Goal: Contribute content: Contribute content

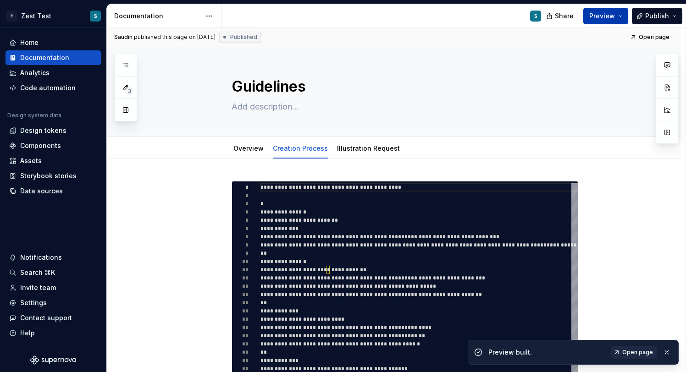
click at [602, 21] on button "Preview" at bounding box center [605, 16] width 45 height 17
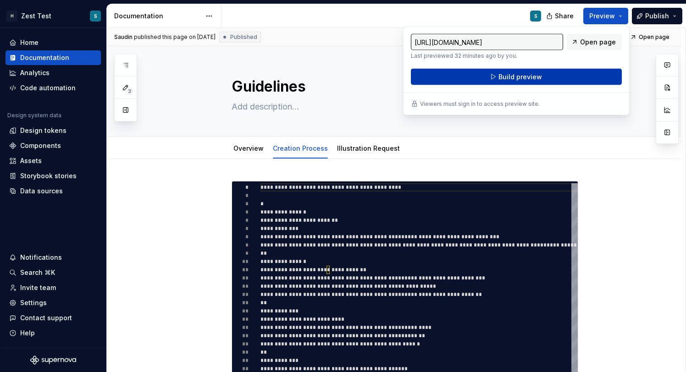
click at [563, 78] on button "Build preview" at bounding box center [516, 77] width 211 height 17
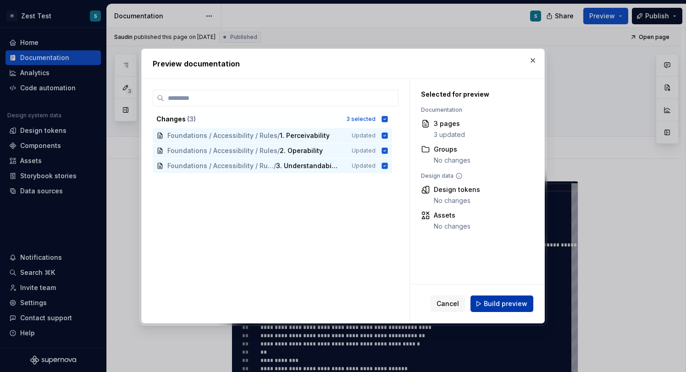
click at [511, 308] on span "Build preview" at bounding box center [506, 303] width 44 height 9
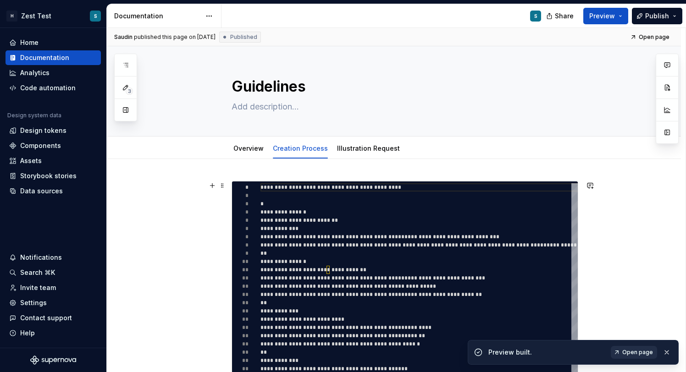
click at [638, 352] on span "Open page" at bounding box center [637, 352] width 31 height 7
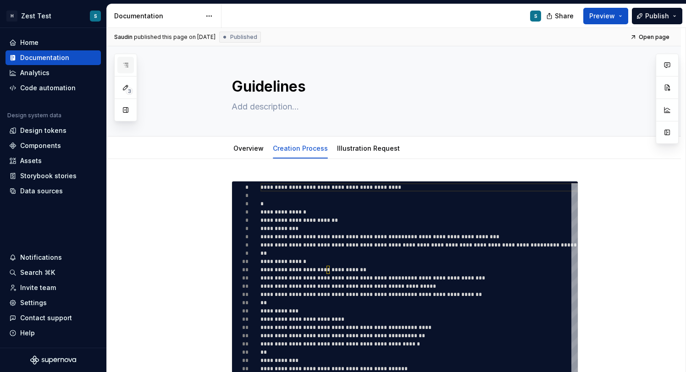
click at [119, 62] on button "button" at bounding box center [125, 65] width 17 height 17
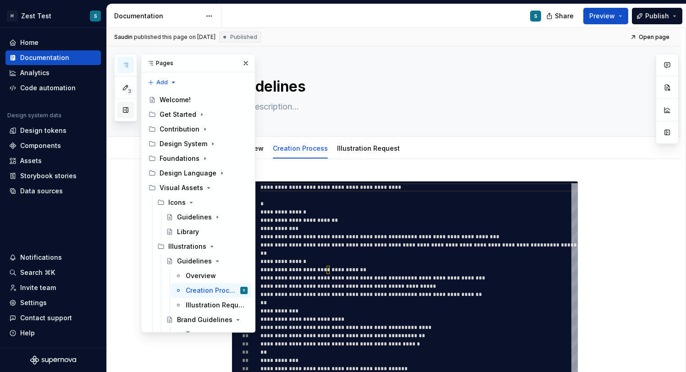
click at [127, 112] on button "button" at bounding box center [125, 110] width 17 height 17
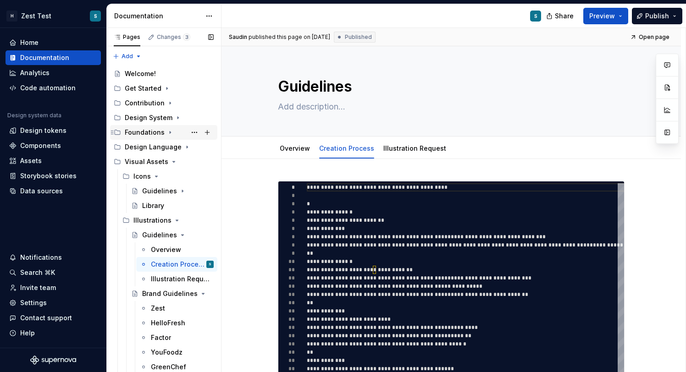
click at [166, 131] on icon "Page tree" at bounding box center [169, 132] width 7 height 7
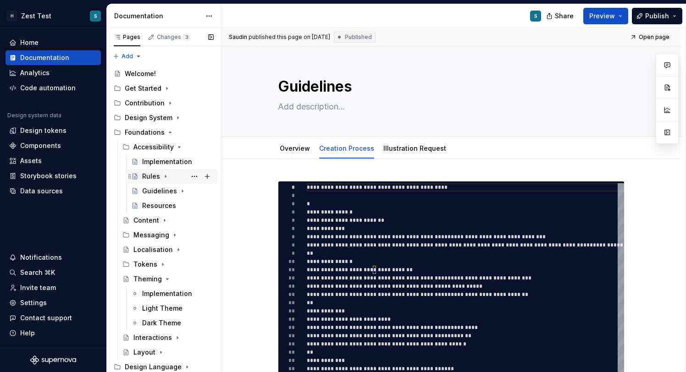
click at [165, 176] on icon "Page tree" at bounding box center [165, 177] width 1 height 2
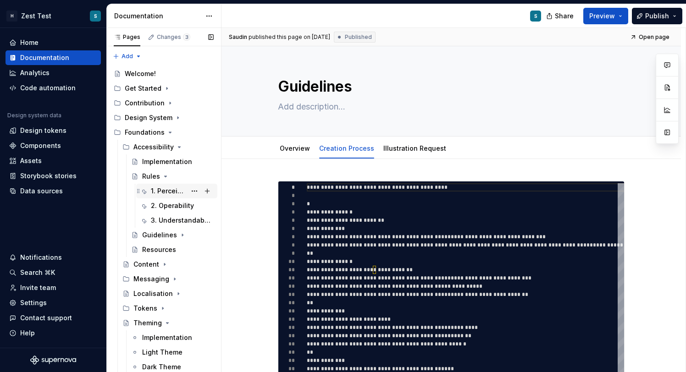
click at [180, 192] on div "1. Perceivability" at bounding box center [168, 191] width 35 height 9
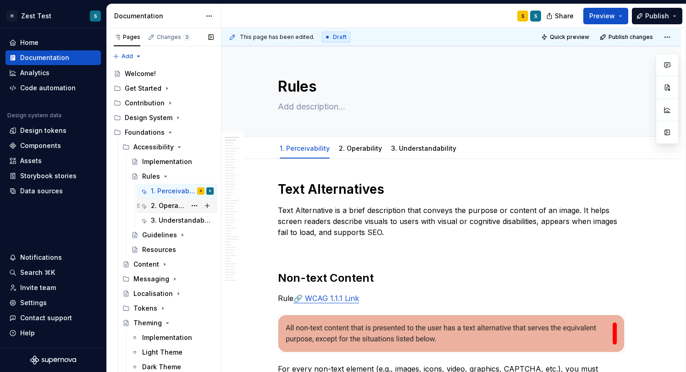
click at [184, 203] on div "2. Operability" at bounding box center [168, 205] width 35 height 9
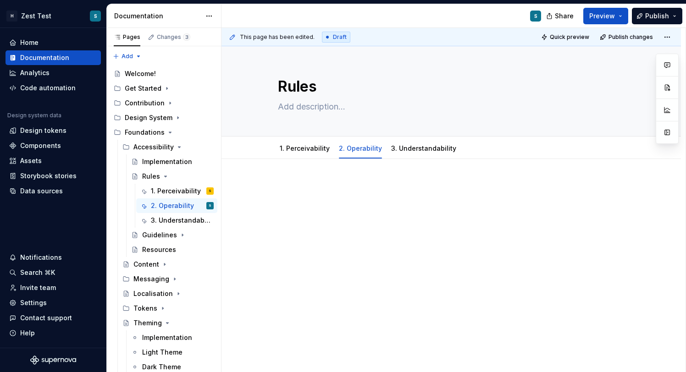
type textarea "*"
click at [332, 182] on p at bounding box center [451, 186] width 347 height 11
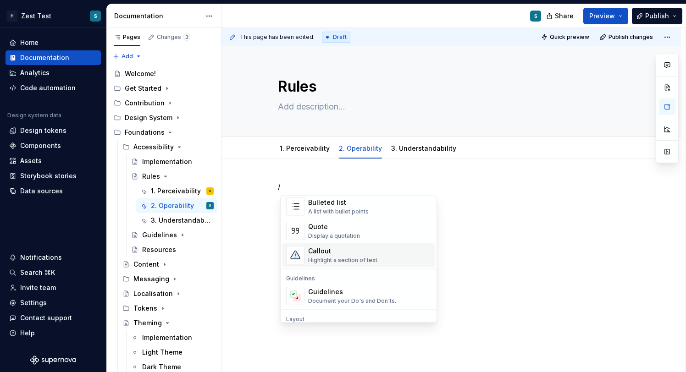
scroll to position [188, 0]
click at [346, 256] on div "Highlight a section of text" at bounding box center [342, 258] width 69 height 7
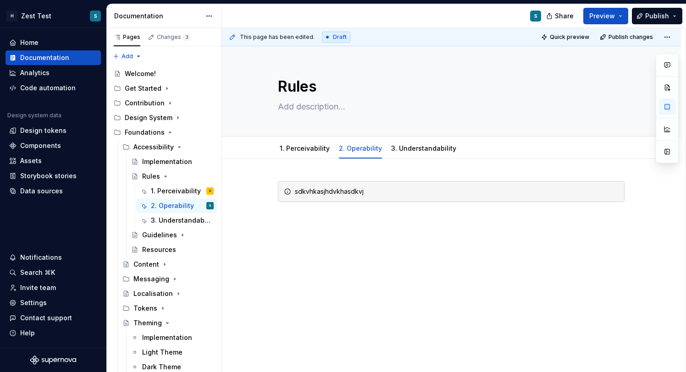
click at [393, 234] on div "This page has been edited. Draft Quick preview Publish changes Rules Edit heade…" at bounding box center [454, 200] width 464 height 345
click at [376, 201] on div "sdkvhkasjhdvkhasdkvj" at bounding box center [451, 191] width 347 height 21
click at [637, 182] on button "button" at bounding box center [636, 185] width 13 height 13
click at [439, 178] on div "sdkvhkasjhdvkhasdkvj" at bounding box center [452, 249] width 460 height 180
click at [268, 191] on span at bounding box center [268, 191] width 7 height 13
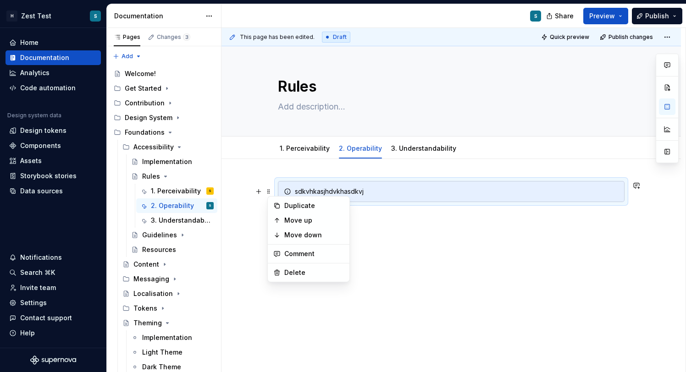
click at [260, 244] on div "sdkvhkasjhdvkhasdkvj" at bounding box center [452, 249] width 460 height 180
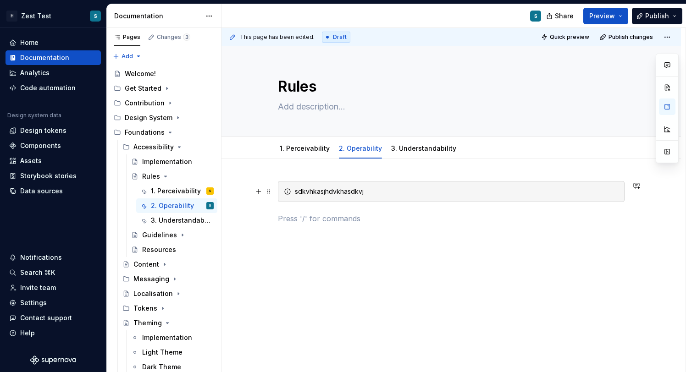
click at [290, 194] on icon at bounding box center [287, 191] width 7 height 7
click at [290, 192] on icon at bounding box center [287, 191] width 7 height 7
click at [310, 190] on div "sdkvhkasjhdvkhasdkvj" at bounding box center [457, 191] width 324 height 9
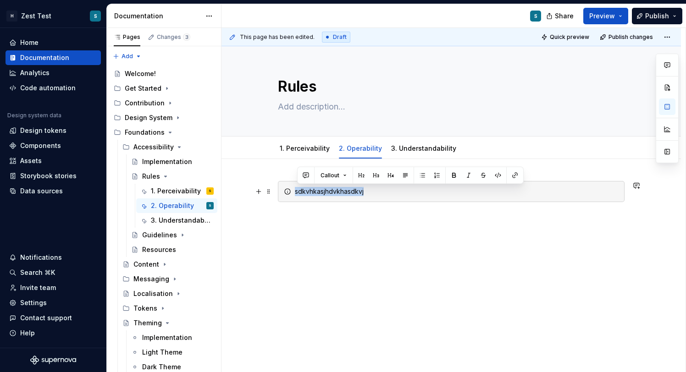
click at [310, 190] on div "sdkvhkasjhdvkhasdkvj" at bounding box center [457, 191] width 324 height 9
click at [308, 176] on button "button" at bounding box center [305, 175] width 13 height 13
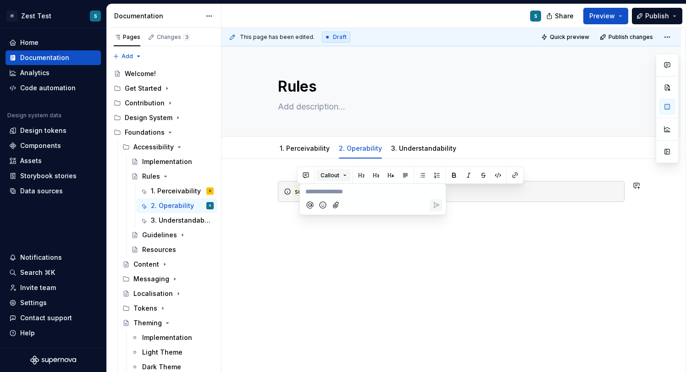
click at [338, 175] on span "Callout" at bounding box center [330, 175] width 19 height 7
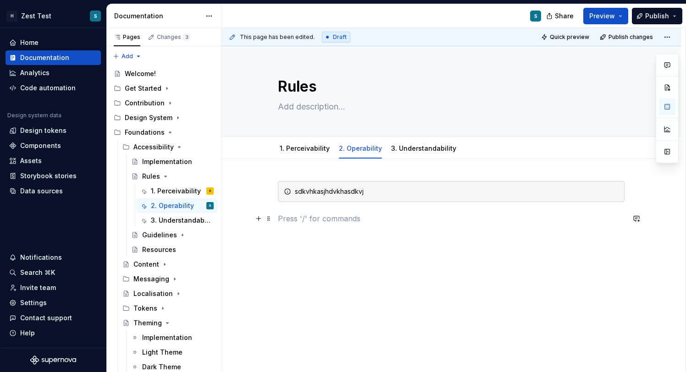
click at [570, 215] on p at bounding box center [451, 218] width 347 height 11
click at [328, 194] on div "sdkvhkasjhdvkhasdkvj" at bounding box center [457, 191] width 324 height 9
click at [317, 223] on p at bounding box center [451, 218] width 347 height 11
click at [347, 239] on div "sdkvhkasjhdvkhasdkvj" at bounding box center [452, 253] width 460 height 188
click at [353, 196] on div "sdkvhkasjhdvkhasdkvj" at bounding box center [451, 191] width 347 height 21
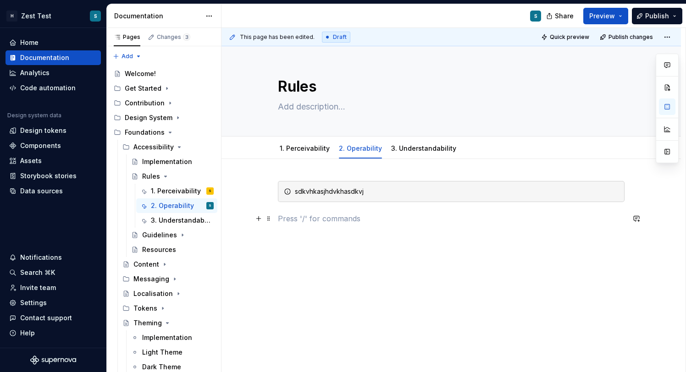
click at [319, 214] on p at bounding box center [451, 218] width 347 height 11
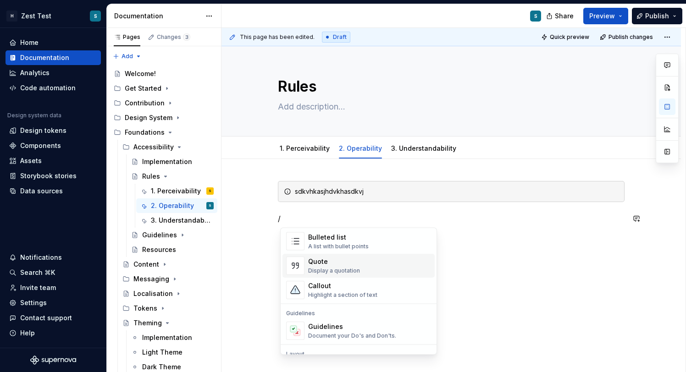
scroll to position [190, 0]
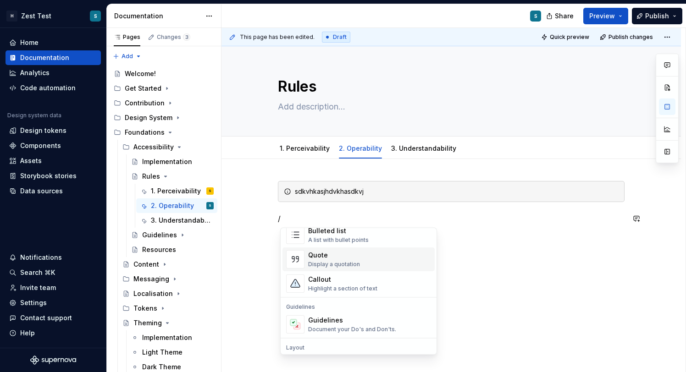
click at [343, 266] on div "Display a quotation" at bounding box center [334, 264] width 52 height 7
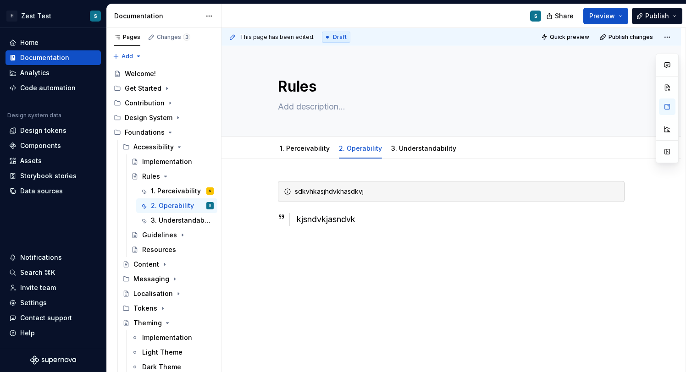
click at [355, 311] on div "sdkvhkasjhdvkhasdkvj kjsndvkjasndvk" at bounding box center [452, 254] width 460 height 190
click at [391, 233] on div "sdkvhkasjhdvkhasdkvj kjsndvkjasndvk" at bounding box center [451, 214] width 347 height 67
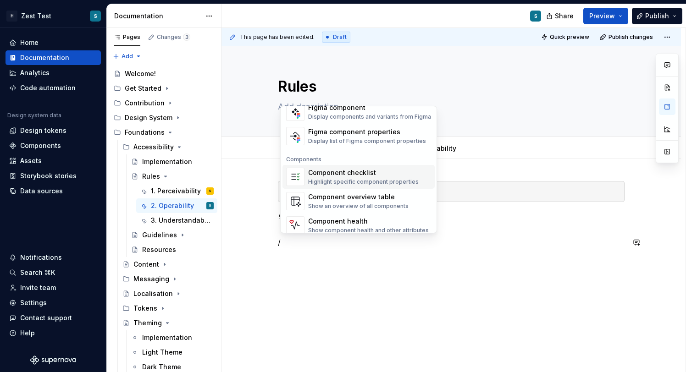
scroll to position [913, 0]
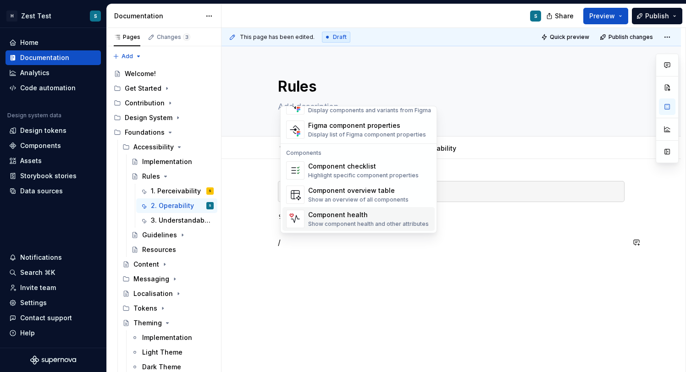
click at [314, 246] on p "/" at bounding box center [451, 242] width 347 height 11
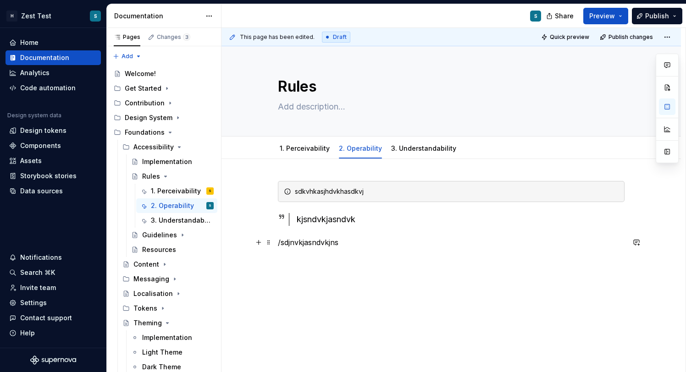
click at [278, 243] on div "This page has been edited. Draft Quick preview Publish changes Rules Edit heade…" at bounding box center [454, 200] width 464 height 345
click at [283, 242] on p "/sdjnvkjasndvkjns" at bounding box center [451, 242] width 347 height 11
click at [304, 238] on p "sdjnvkjasndvkjns" at bounding box center [451, 242] width 347 height 11
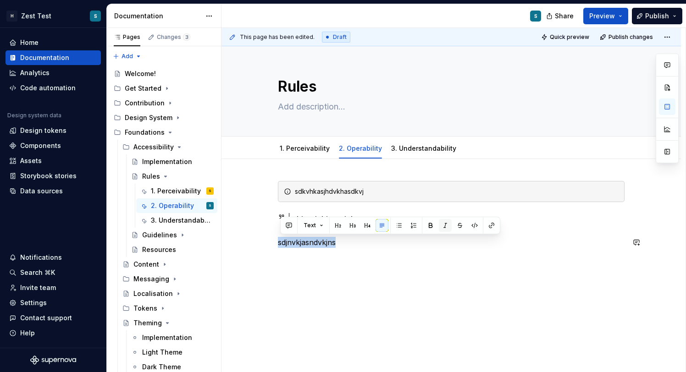
click at [447, 225] on button "button" at bounding box center [445, 225] width 13 height 13
click at [432, 227] on button "button" at bounding box center [430, 225] width 13 height 13
click at [430, 227] on button "button" at bounding box center [430, 225] width 13 height 13
click at [348, 245] on p "sdjnvkjasndvkjns" at bounding box center [451, 242] width 347 height 11
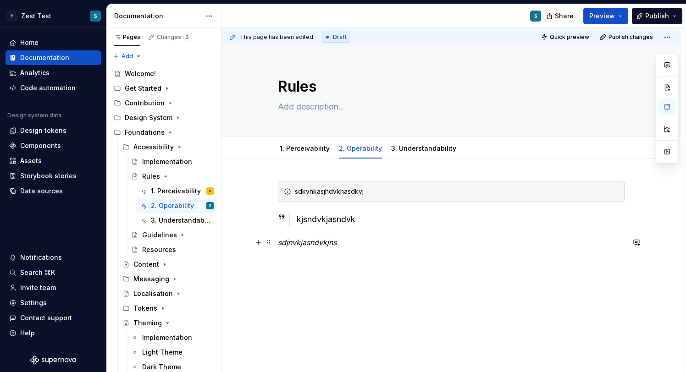
click at [326, 244] on em "sdjnvkjasndvkjns" at bounding box center [307, 242] width 59 height 9
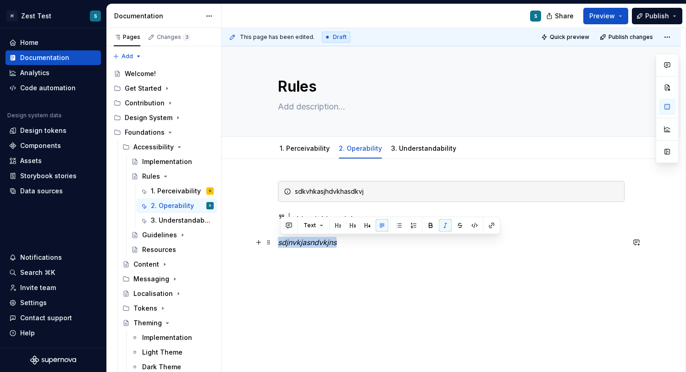
click at [355, 243] on p "sdjnvkjasndvkjns" at bounding box center [451, 242] width 347 height 11
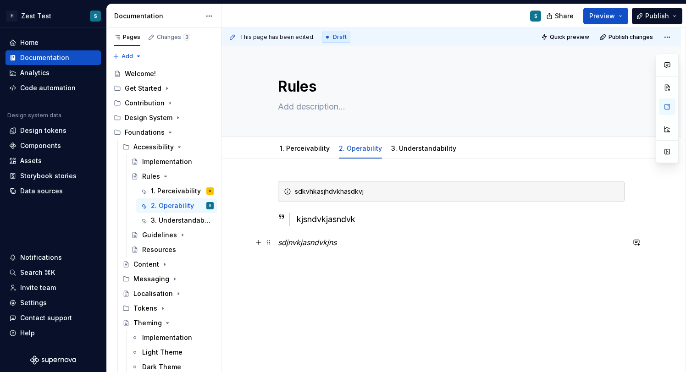
click at [328, 243] on em "sdjnvkjasndvkjns" at bounding box center [307, 242] width 59 height 9
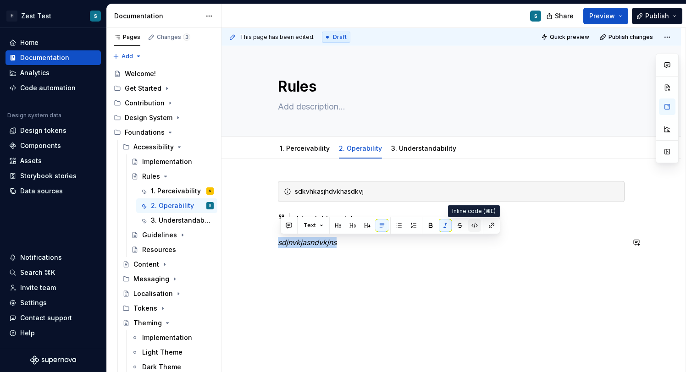
click at [478, 228] on button "button" at bounding box center [474, 225] width 13 height 13
click at [371, 248] on div "sdkvhkasjhdvkhasdkvj kjsndvkjasndvk sdjnvkjasndvkjns" at bounding box center [451, 220] width 347 height 78
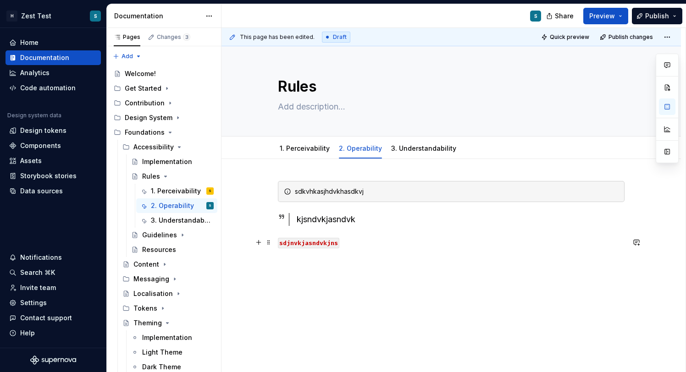
click at [323, 241] on code "sdjnvkjasndvkjns" at bounding box center [308, 243] width 61 height 11
click at [329, 242] on code "sdjnvkjasndvkjns" at bounding box center [308, 243] width 61 height 11
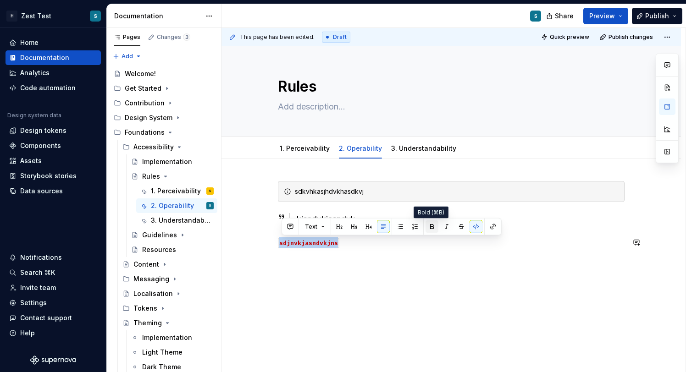
click at [435, 227] on button "button" at bounding box center [432, 227] width 13 height 13
click at [445, 227] on button "button" at bounding box center [446, 227] width 13 height 13
click at [477, 227] on button "button" at bounding box center [476, 227] width 13 height 13
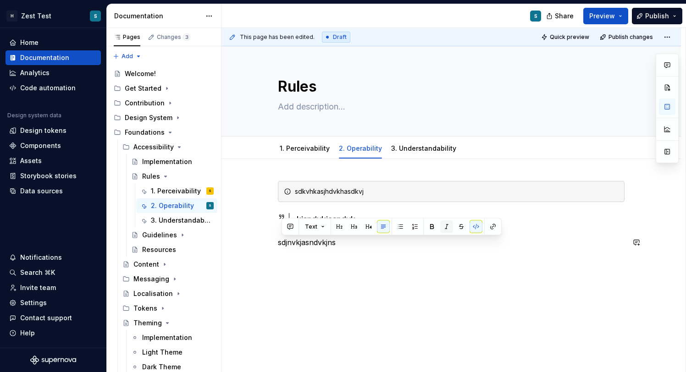
click at [447, 226] on button "button" at bounding box center [446, 227] width 13 height 13
click at [343, 247] on p "sdjnvkjasndvkjns" at bounding box center [451, 242] width 347 height 11
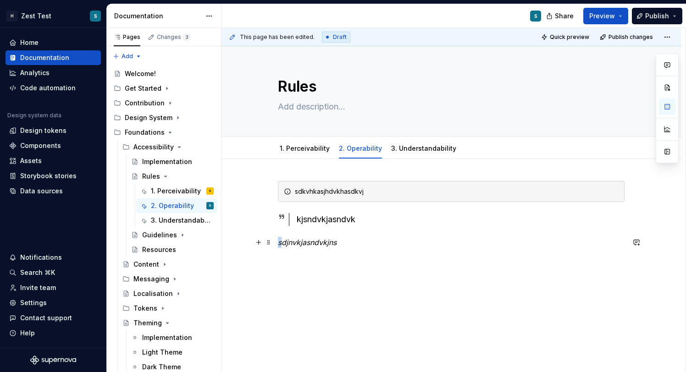
click at [280, 243] on em "sdjnvkjasndvkjns" at bounding box center [307, 242] width 59 height 9
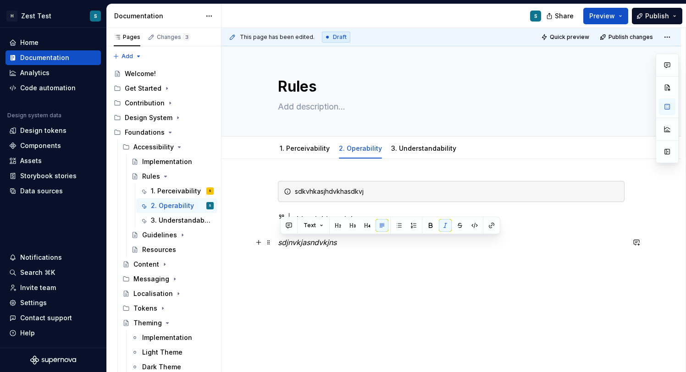
click at [281, 244] on em "sdjnvkjasndvkjns" at bounding box center [307, 242] width 59 height 9
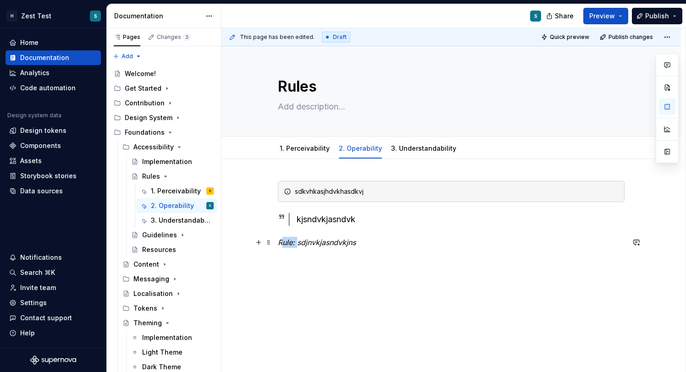
drag, startPoint x: 300, startPoint y: 241, endPoint x: 279, endPoint y: 241, distance: 21.1
click at [280, 241] on em "Rule: sdjnvkjasndvkjns" at bounding box center [317, 242] width 78 height 9
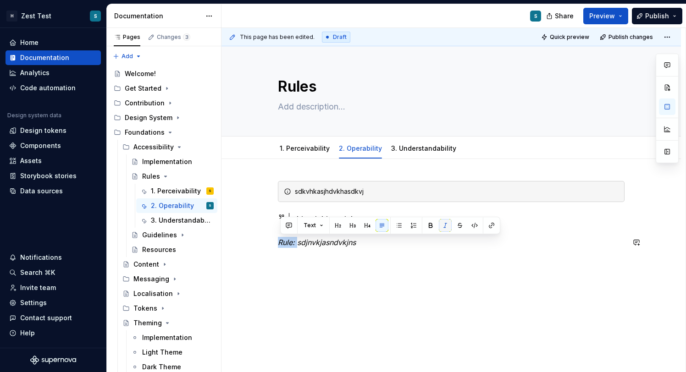
click at [445, 224] on button "button" at bounding box center [445, 225] width 13 height 13
click at [431, 225] on button "button" at bounding box center [430, 225] width 13 height 13
click at [371, 241] on p "Rule: sdjnvkjasndvkjns" at bounding box center [451, 242] width 347 height 11
click at [301, 242] on em "sdjnvkjasndvkjns" at bounding box center [325, 242] width 59 height 9
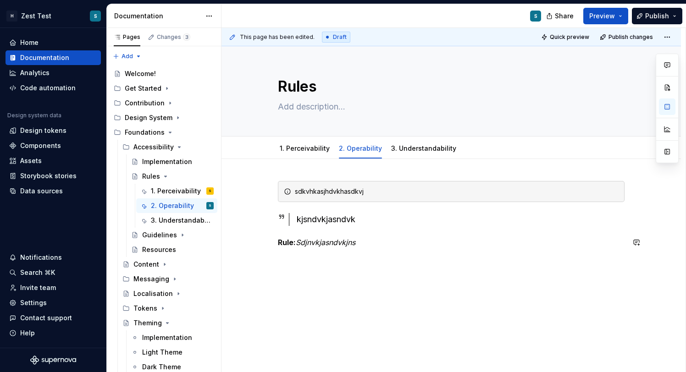
click at [355, 245] on em "Sdjnvkjasndvkjns" at bounding box center [326, 242] width 60 height 9
click at [375, 244] on p "Rule: Sdjnvkjasndvkjns" at bounding box center [451, 242] width 347 height 11
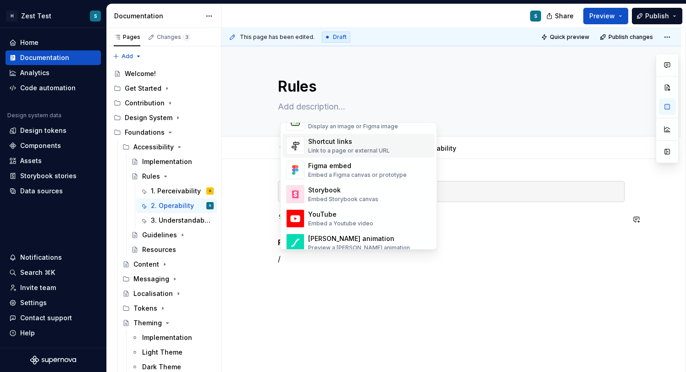
scroll to position [425, 0]
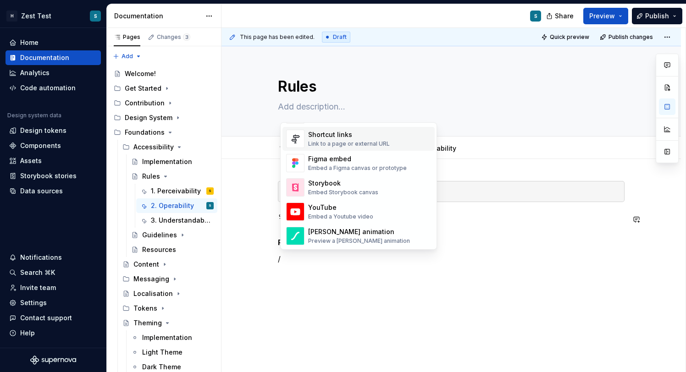
click at [355, 145] on div "Link to a page or external URL" at bounding box center [349, 143] width 82 height 7
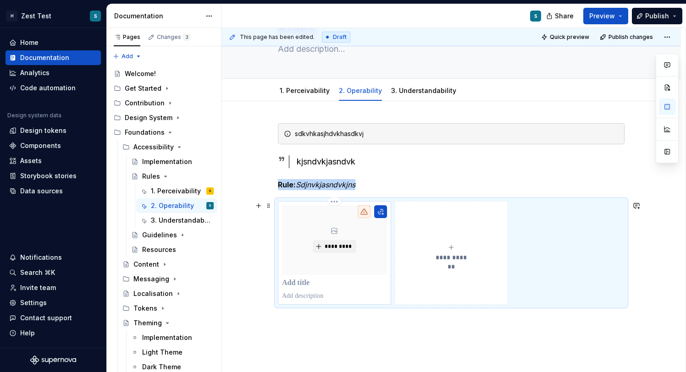
scroll to position [66, 0]
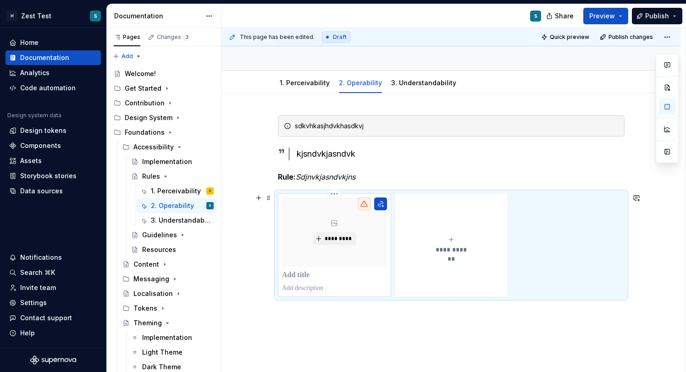
click at [310, 274] on p at bounding box center [334, 275] width 105 height 9
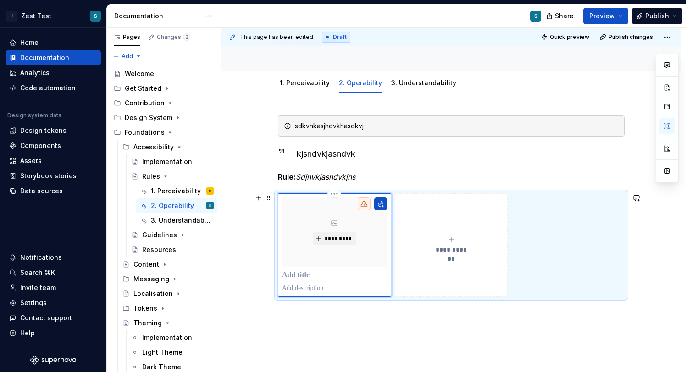
type textarea "*"
click at [315, 289] on p at bounding box center [334, 288] width 105 height 9
type textarea "*"
click at [378, 322] on div "**********" at bounding box center [452, 257] width 460 height 327
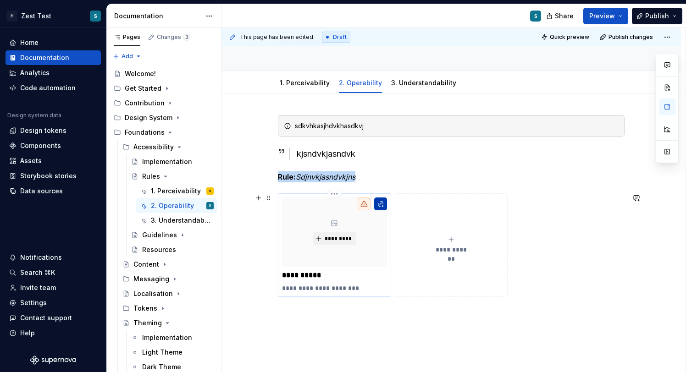
click at [381, 205] on button "button" at bounding box center [380, 204] width 13 height 13
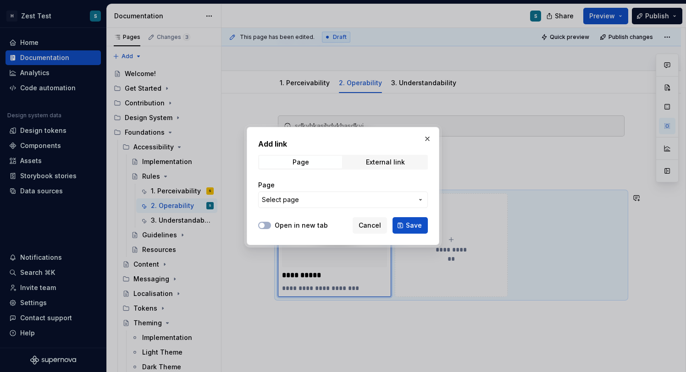
click at [306, 201] on span "Select page" at bounding box center [337, 199] width 151 height 9
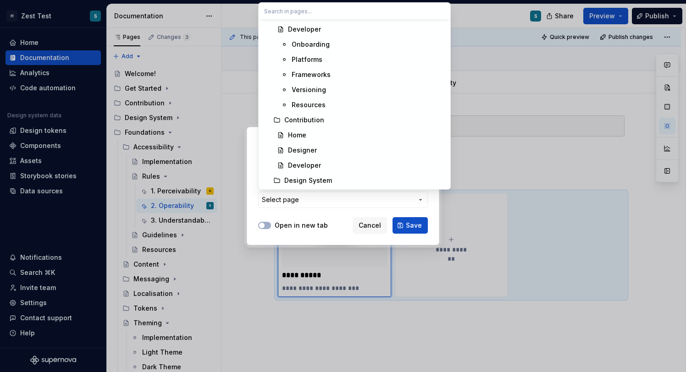
scroll to position [135, 0]
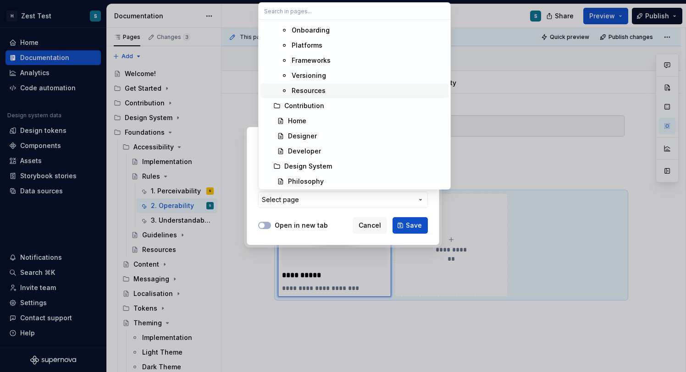
click at [247, 110] on div at bounding box center [343, 186] width 686 height 372
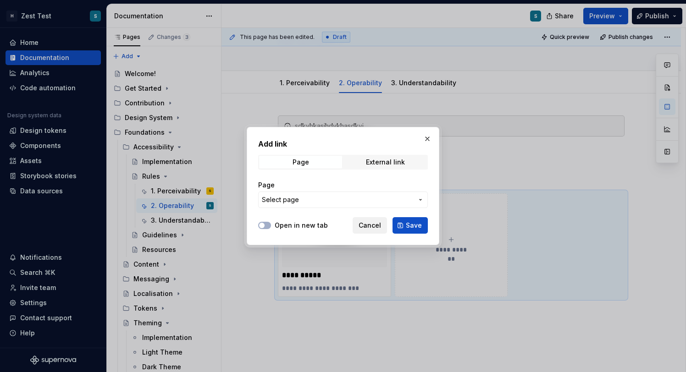
click at [366, 221] on span "Cancel" at bounding box center [370, 225] width 22 height 9
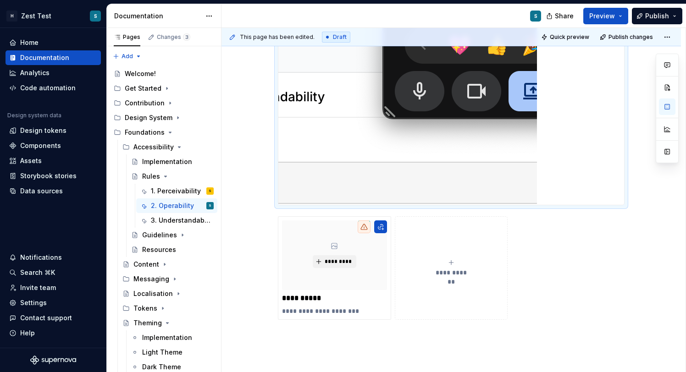
scroll to position [313, 0]
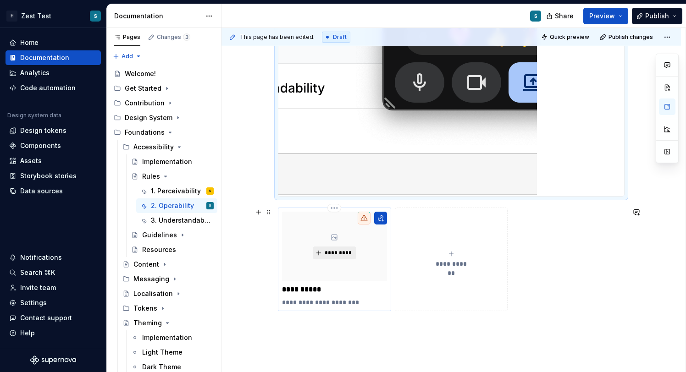
click at [344, 252] on span "*********" at bounding box center [338, 252] width 28 height 7
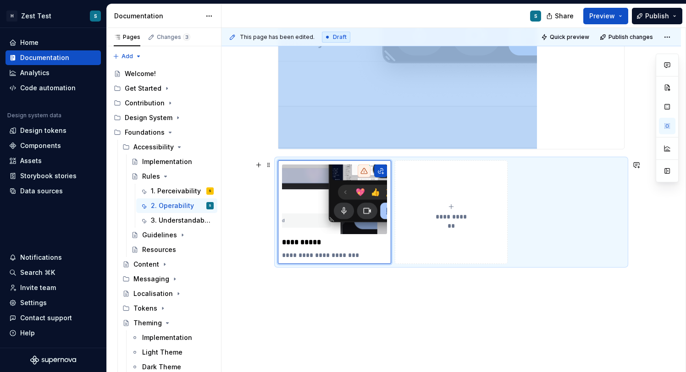
scroll to position [362, 0]
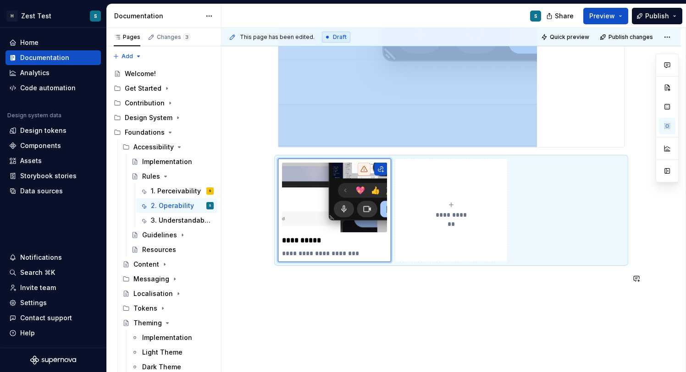
click at [443, 297] on div "**********" at bounding box center [452, 102] width 460 height 610
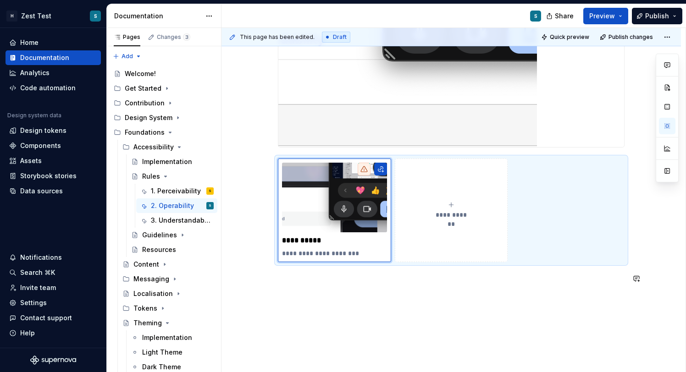
click at [353, 290] on div "**********" at bounding box center [451, 57] width 347 height 476
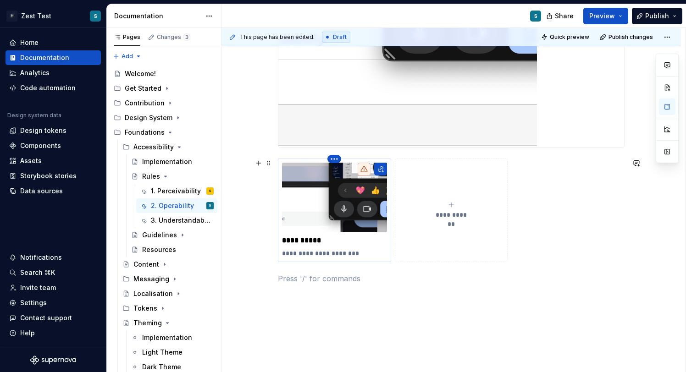
click at [340, 159] on html "H Zest Test S Home Documentation Analytics Code automation Design system data D…" at bounding box center [343, 186] width 686 height 372
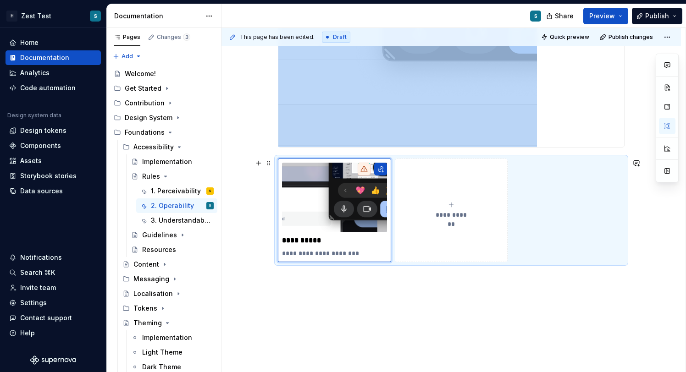
click at [432, 190] on html "H Zest Test S Home Documentation Analytics Code automation Design system data D…" at bounding box center [343, 186] width 686 height 372
click at [479, 172] on button "**********" at bounding box center [451, 211] width 113 height 104
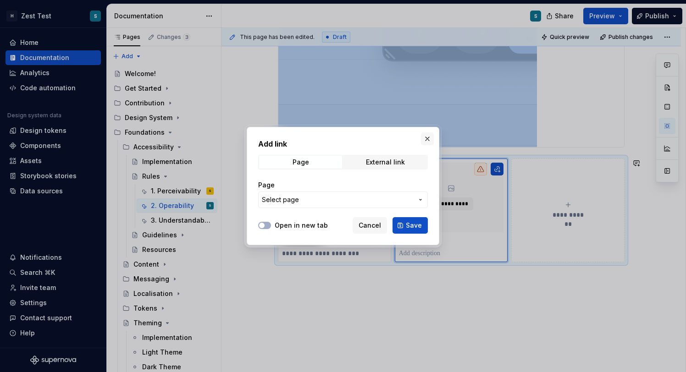
click at [427, 138] on button "button" at bounding box center [427, 139] width 13 height 13
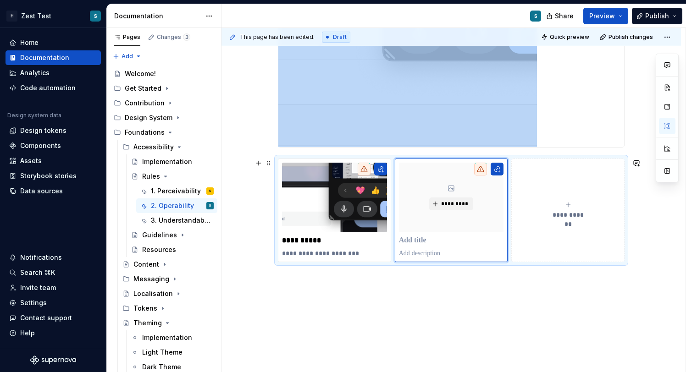
click at [623, 166] on button "**********" at bounding box center [567, 211] width 113 height 104
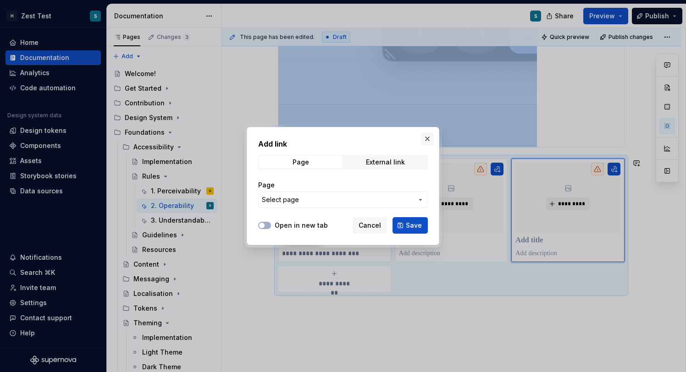
click at [426, 141] on button "button" at bounding box center [427, 139] width 13 height 13
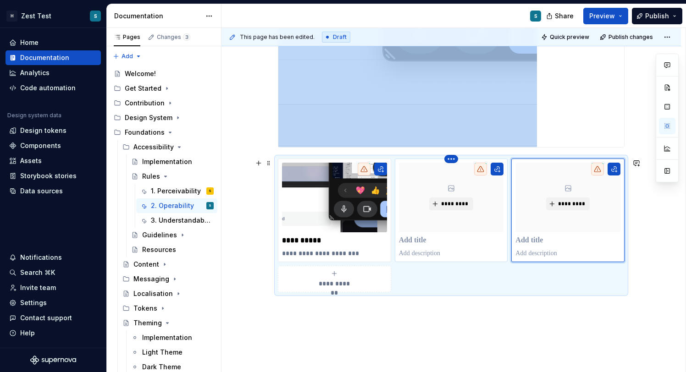
click at [454, 160] on html "H Zest Test S Home Documentation Analytics Code automation Design system data D…" at bounding box center [343, 186] width 686 height 372
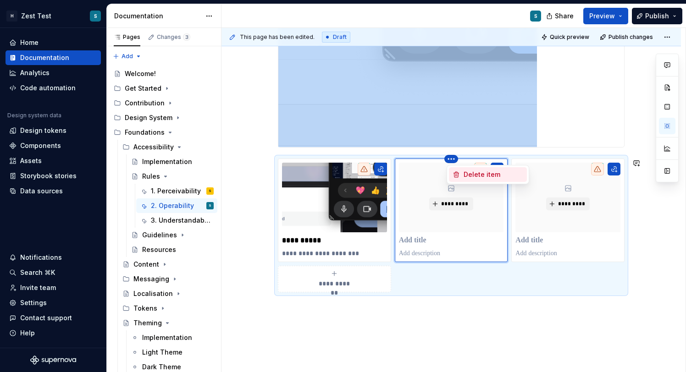
click at [476, 175] on div "Delete item" at bounding box center [494, 174] width 60 height 9
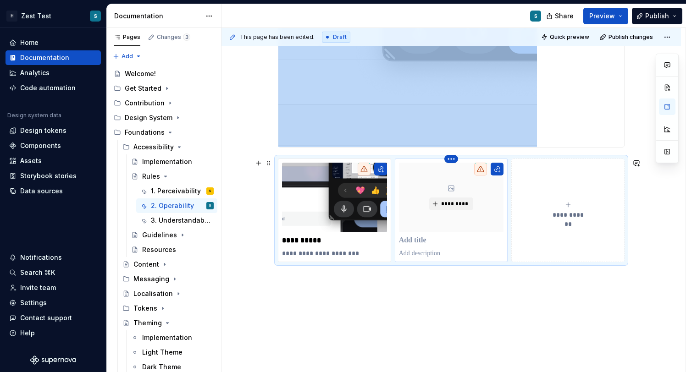
click at [453, 158] on html "H Zest Test S Home Documentation Analytics Code automation Design system data D…" at bounding box center [343, 186] width 686 height 372
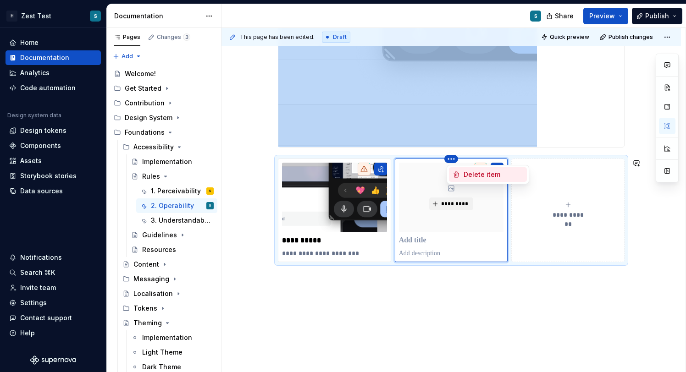
click at [477, 177] on div "Delete item" at bounding box center [494, 174] width 60 height 9
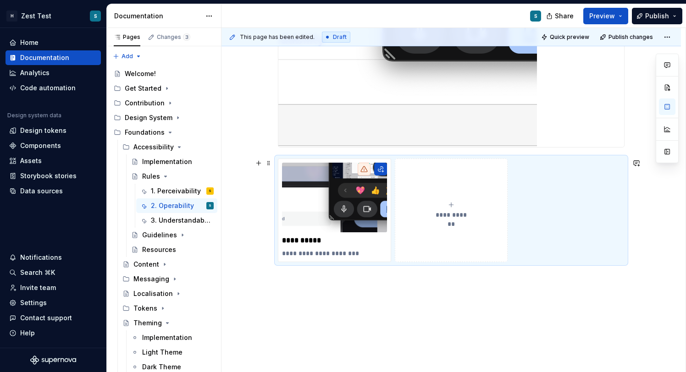
click at [537, 193] on div "**********" at bounding box center [451, 211] width 347 height 104
click at [270, 163] on span at bounding box center [268, 163] width 7 height 13
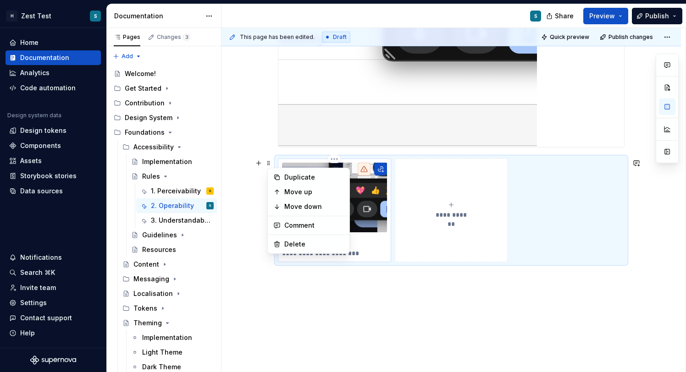
click at [382, 257] on p "**********" at bounding box center [334, 253] width 105 height 9
click at [539, 229] on div "**********" at bounding box center [451, 211] width 347 height 104
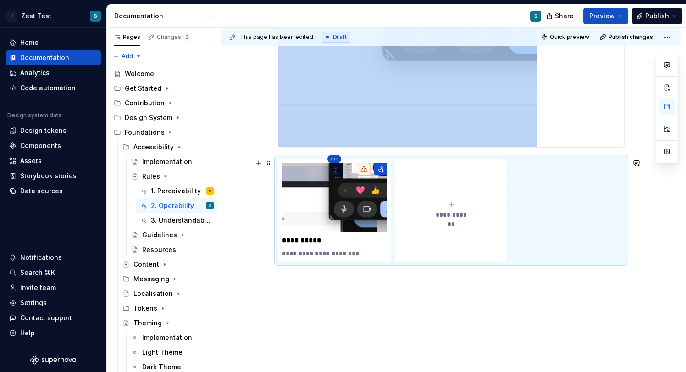
click at [334, 159] on html "H Zest Test S Home Documentation Analytics Code automation Design system data D…" at bounding box center [343, 186] width 686 height 372
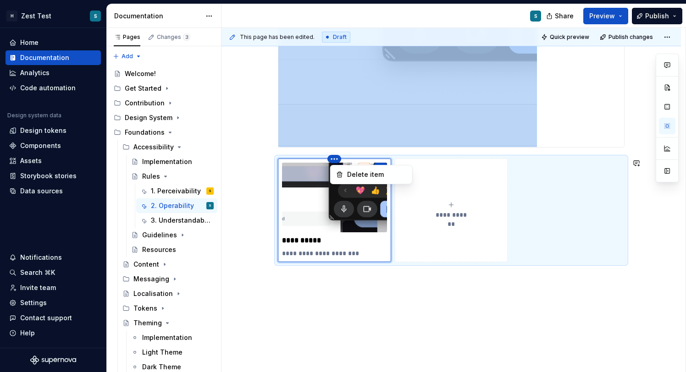
click at [531, 218] on html "H Zest Test S Home Documentation Analytics Code automation Design system data D…" at bounding box center [343, 186] width 686 height 372
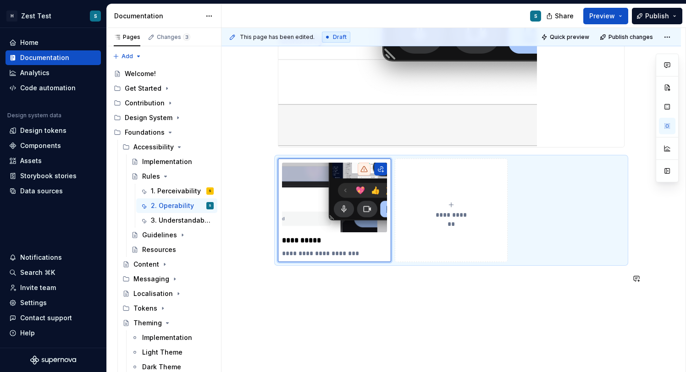
click at [525, 294] on div "**********" at bounding box center [451, 57] width 347 height 476
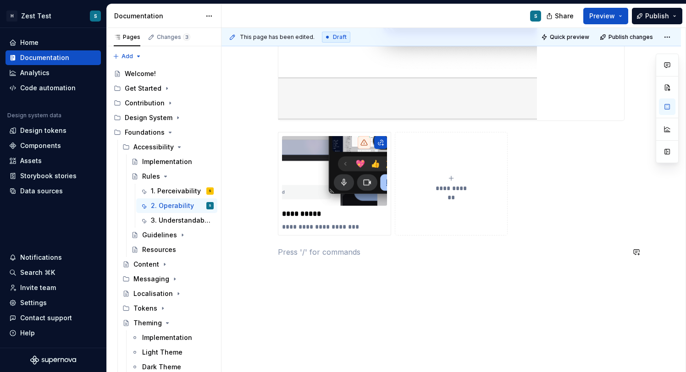
scroll to position [396, 0]
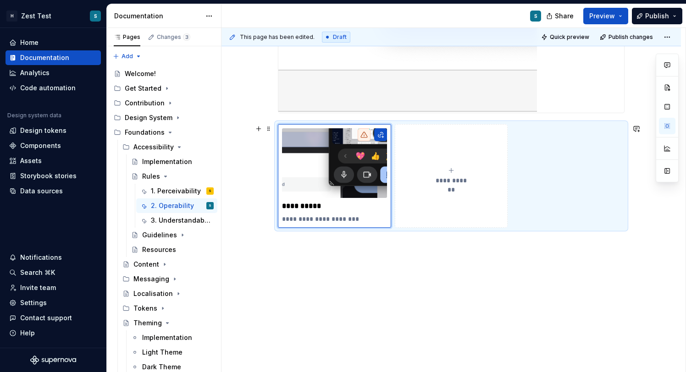
click at [526, 195] on div "**********" at bounding box center [451, 176] width 347 height 104
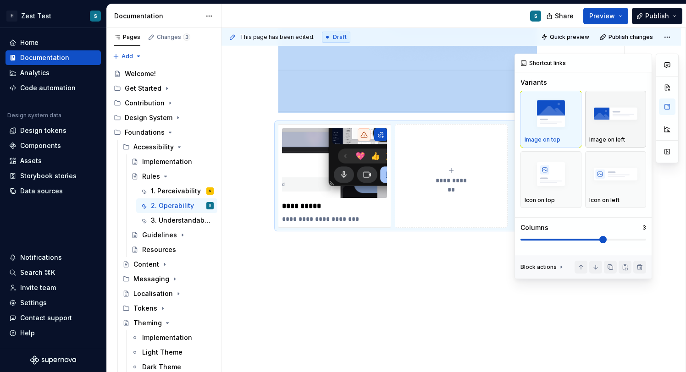
click at [625, 119] on img "button" at bounding box center [615, 113] width 53 height 33
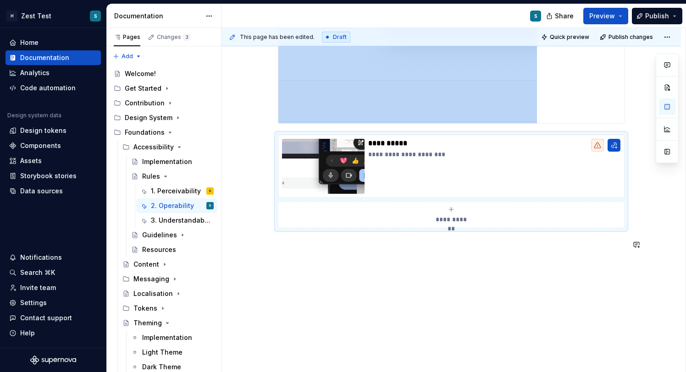
click at [469, 261] on div "**********" at bounding box center [452, 73] width 460 height 600
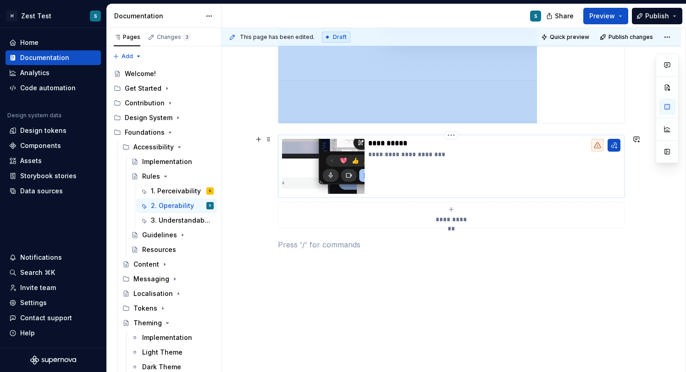
click at [486, 162] on div "**********" at bounding box center [494, 166] width 252 height 55
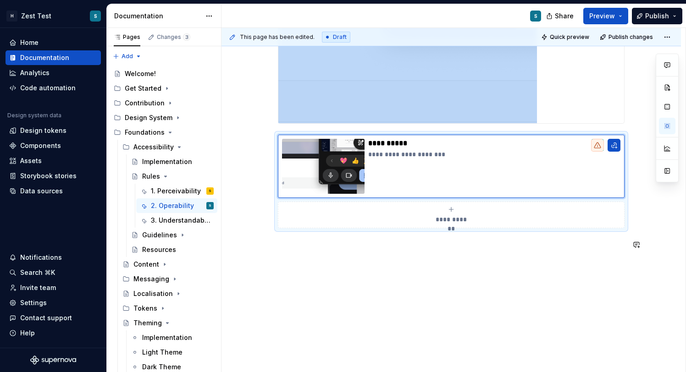
click at [416, 281] on div "**********" at bounding box center [452, 73] width 460 height 600
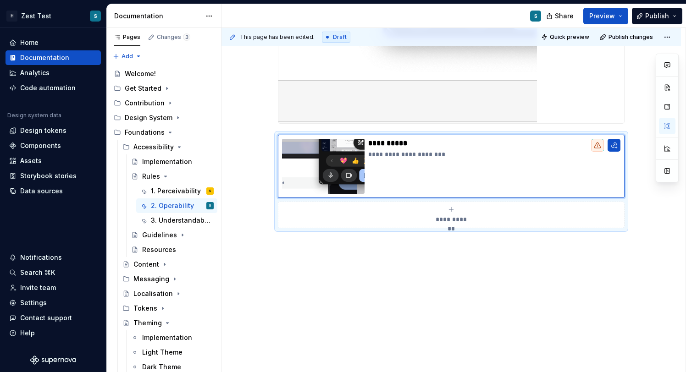
type textarea "*"
